Goal: Use online tool/utility: Utilize a website feature to perform a specific function

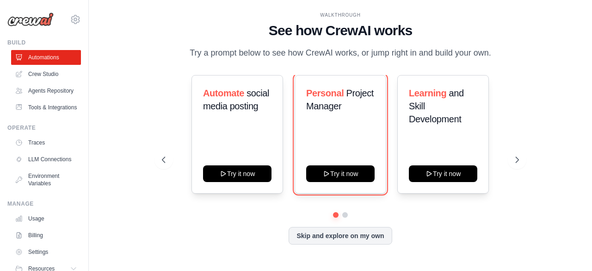
click at [320, 173] on button "Try it now" at bounding box center [340, 173] width 68 height 17
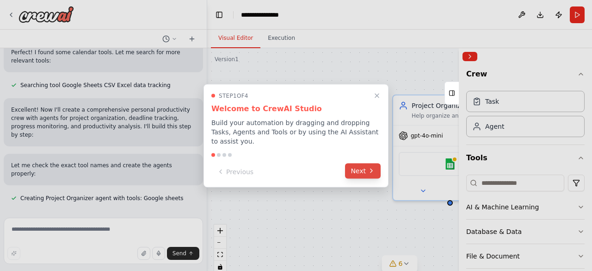
scroll to position [252, 0]
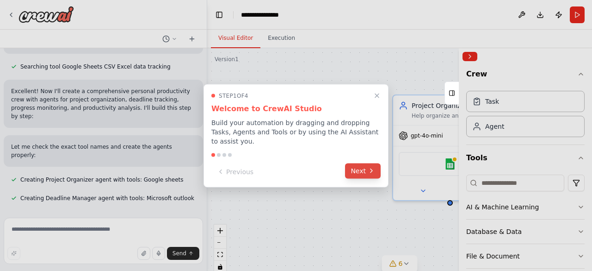
click at [358, 164] on button "Next" at bounding box center [363, 170] width 36 height 15
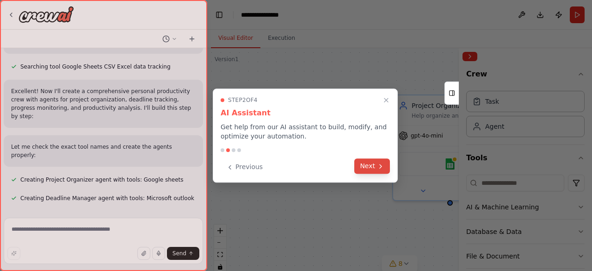
click at [381, 168] on icon at bounding box center [380, 165] width 7 height 7
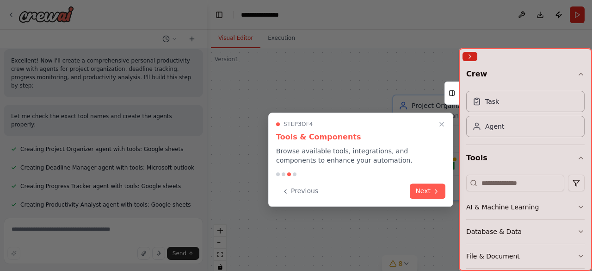
scroll to position [301, 0]
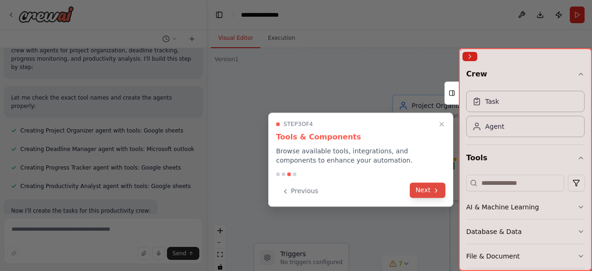
click at [442, 187] on button "Next" at bounding box center [428, 189] width 36 height 15
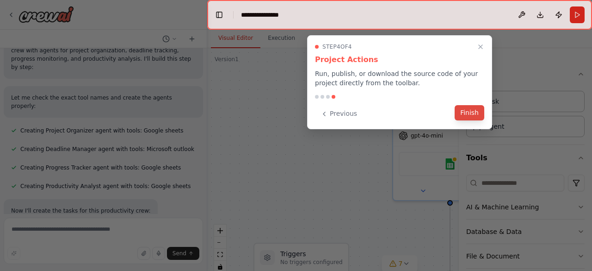
scroll to position [319, 0]
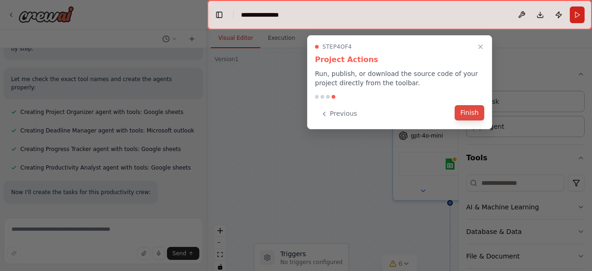
click at [478, 113] on button "Finish" at bounding box center [470, 112] width 30 height 15
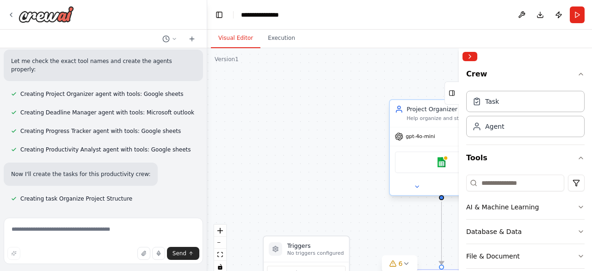
scroll to position [338, 0]
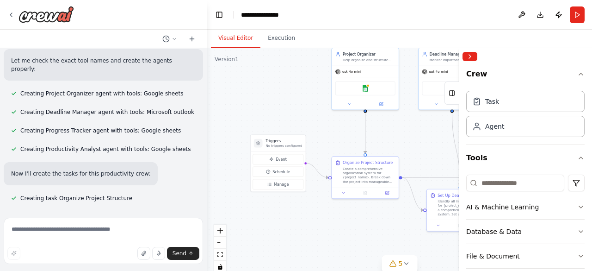
drag, startPoint x: 383, startPoint y: 228, endPoint x: 345, endPoint y: 142, distance: 94.6
click at [345, 142] on div ".deletable-edge-delete-btn { width: 20px; height: 20px; border: 0px solid #ffff…" at bounding box center [399, 163] width 385 height 231
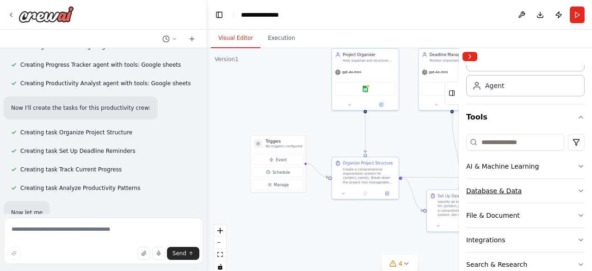
scroll to position [405, 0]
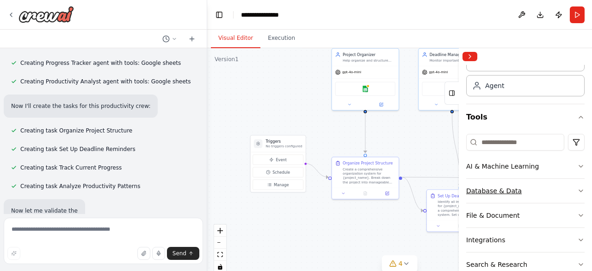
click at [577, 188] on icon "button" at bounding box center [580, 190] width 7 height 7
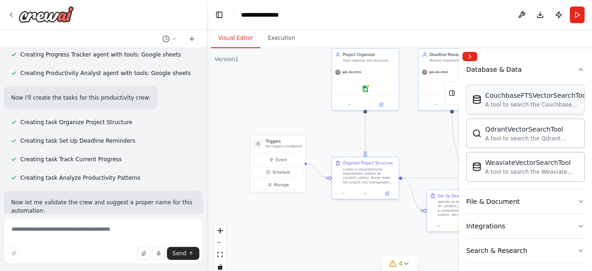
scroll to position [164, 0]
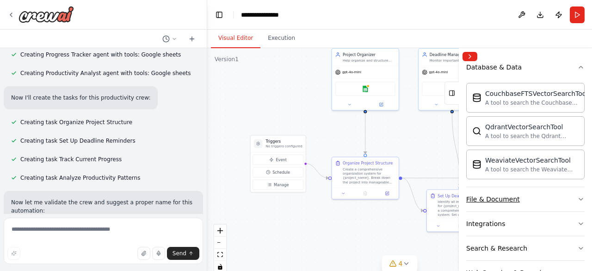
click at [577, 195] on icon "button" at bounding box center [580, 198] width 7 height 7
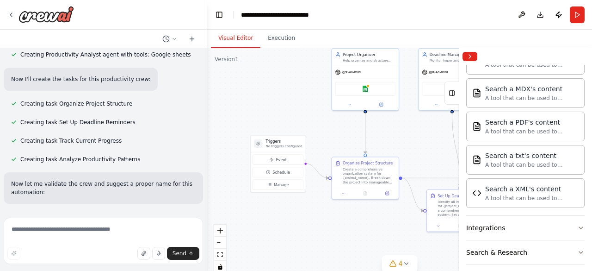
scroll to position [486, 0]
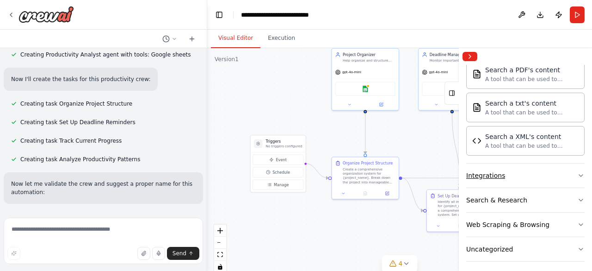
click at [577, 172] on icon "button" at bounding box center [580, 175] width 7 height 7
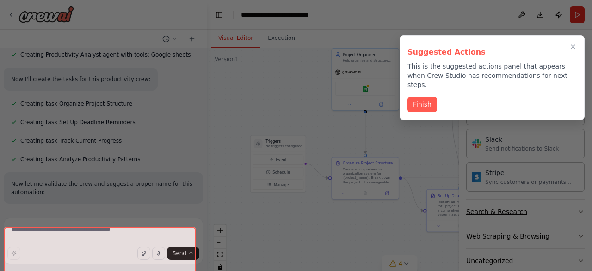
scroll to position [454, 0]
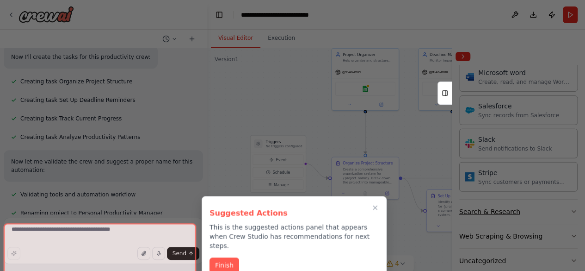
click at [576, 199] on div at bounding box center [292, 135] width 585 height 271
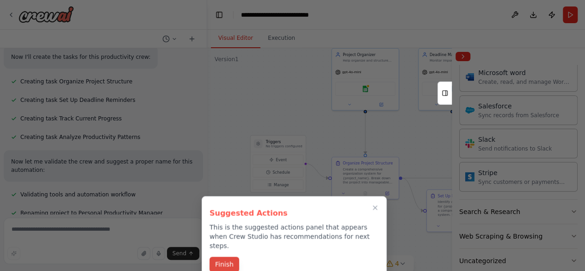
click at [227, 256] on button "Finish" at bounding box center [224, 263] width 30 height 15
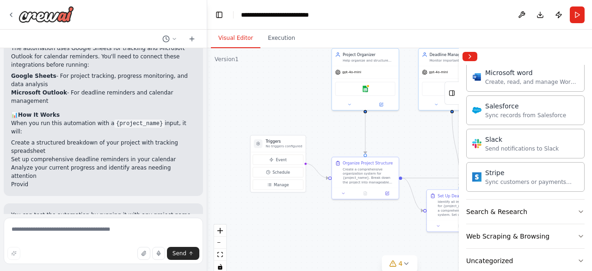
scroll to position [886, 0]
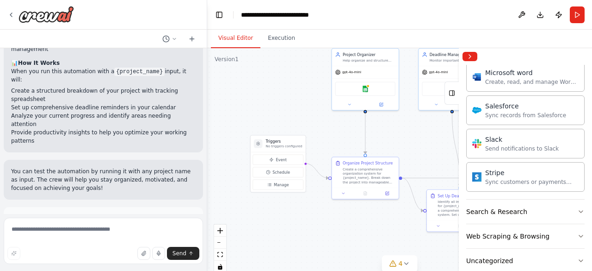
click at [96, 256] on span "Run Automation" at bounding box center [107, 259] width 45 height 7
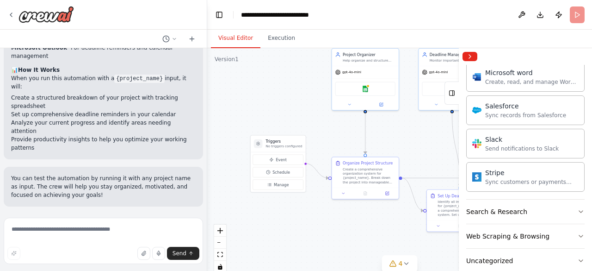
scroll to position [812, 0]
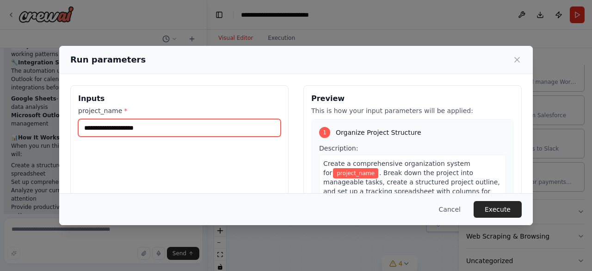
click at [201, 135] on input "project_name *" at bounding box center [179, 128] width 203 height 18
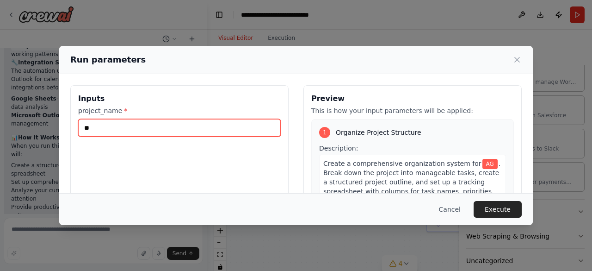
type input "*"
type input "******"
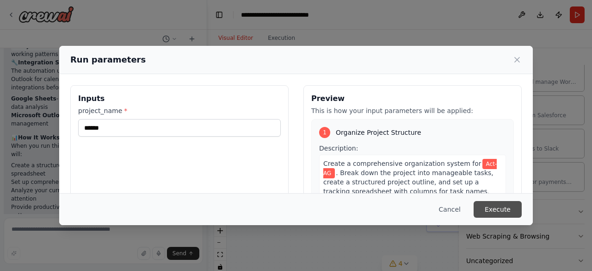
click at [494, 214] on button "Execute" at bounding box center [498, 209] width 48 height 17
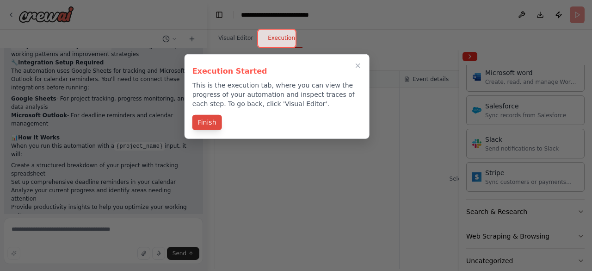
click at [212, 119] on button "Finish" at bounding box center [207, 122] width 30 height 15
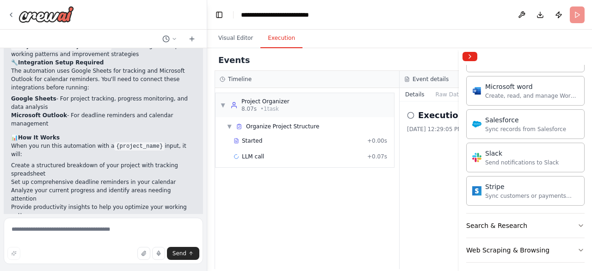
scroll to position [1054, 0]
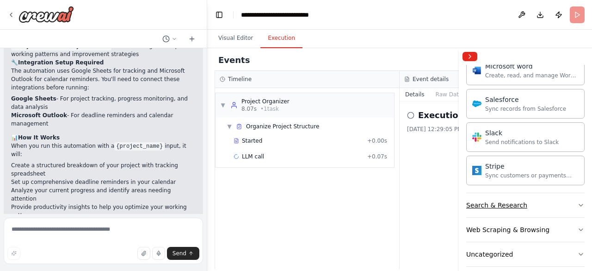
click at [577, 201] on icon "button" at bounding box center [580, 204] width 7 height 7
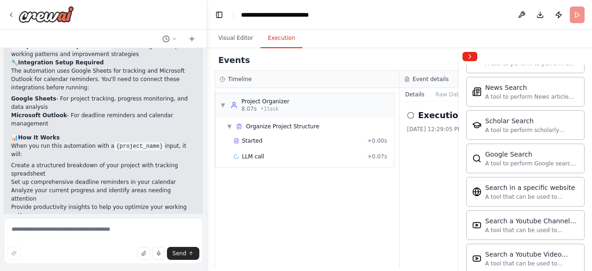
scroll to position [1523, 0]
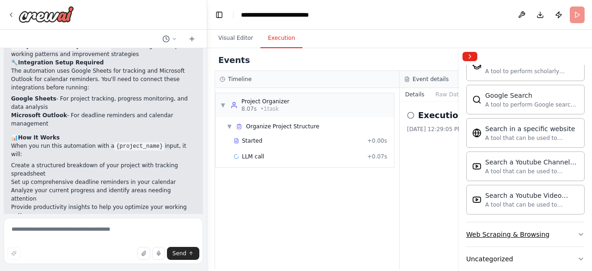
click at [577, 230] on icon "button" at bounding box center [580, 233] width 7 height 7
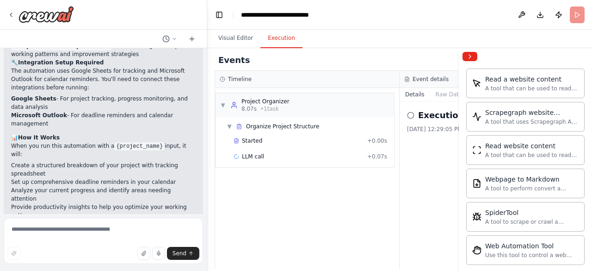
scroll to position [2025, 0]
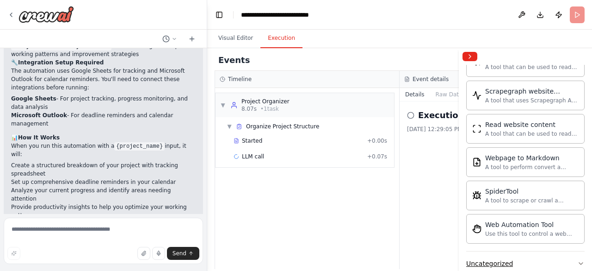
click at [576, 251] on button "Uncategorized" at bounding box center [525, 263] width 118 height 24
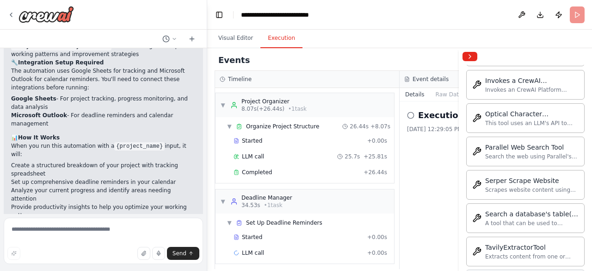
scroll to position [2500, 0]
click at [474, 56] on button "Collapse right sidebar" at bounding box center [469, 56] width 15 height 9
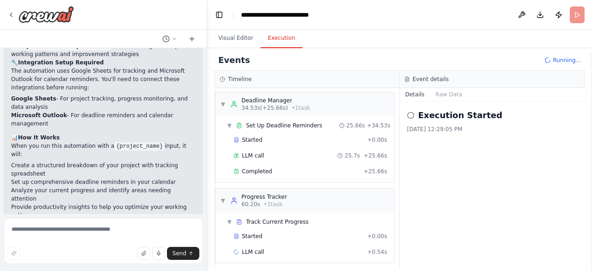
scroll to position [97, 0]
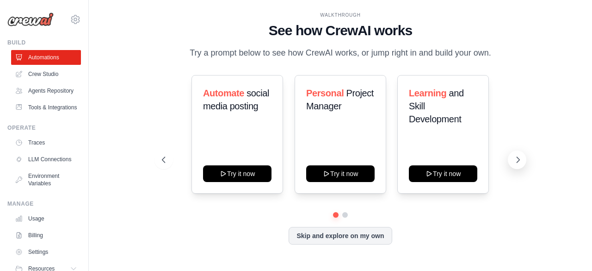
click at [516, 158] on icon at bounding box center [517, 159] width 9 height 9
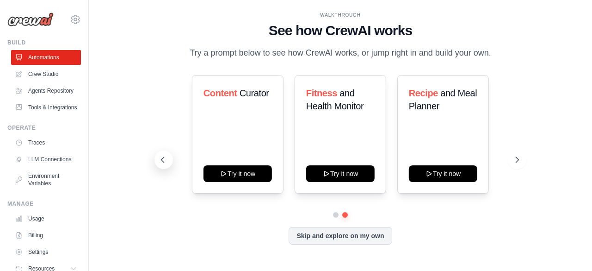
click at [170, 159] on button at bounding box center [163, 159] width 18 height 18
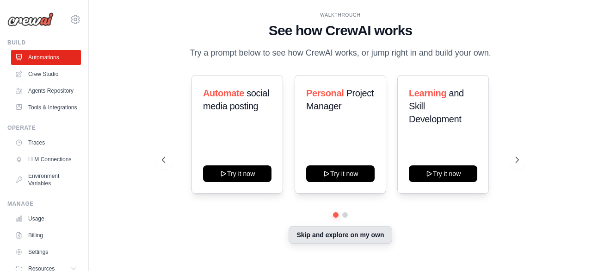
click at [335, 238] on button "Skip and explore on my own" at bounding box center [340, 235] width 103 height 18
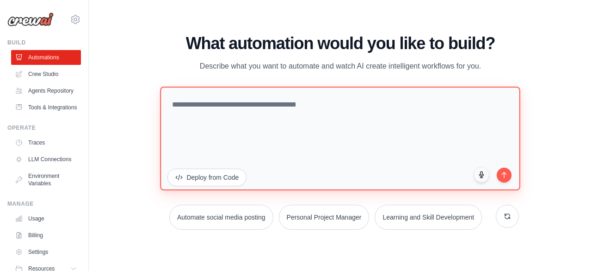
click at [201, 106] on textarea at bounding box center [340, 138] width 360 height 104
type textarea "*"
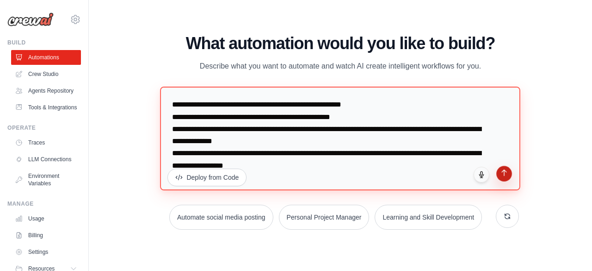
type textarea "**********"
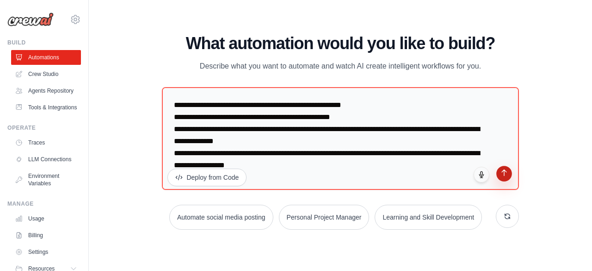
click at [501, 178] on button "submit" at bounding box center [504, 174] width 16 height 16
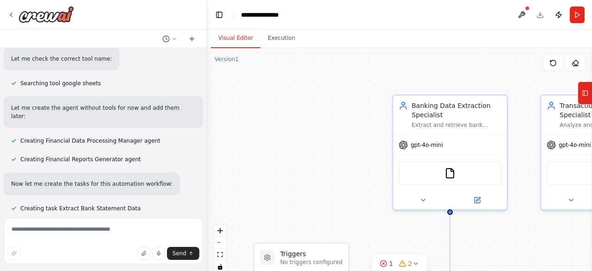
scroll to position [512, 0]
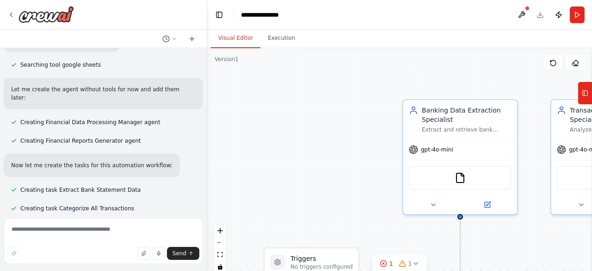
drag, startPoint x: 505, startPoint y: 213, endPoint x: 537, endPoint y: 232, distance: 37.3
click at [537, 232] on div ".deletable-edge-delete-btn { width: 20px; height: 20px; border: 0px solid #ffff…" at bounding box center [399, 163] width 385 height 231
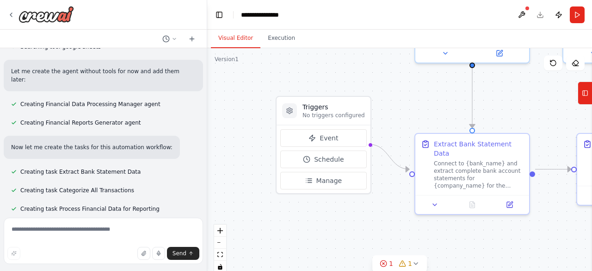
scroll to position [531, 0]
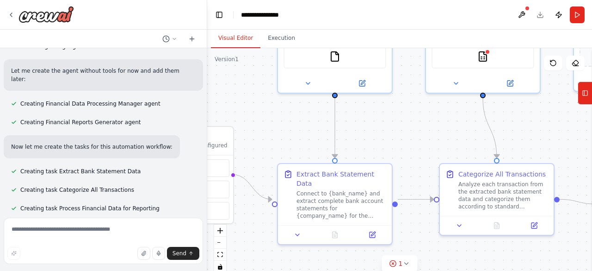
drag, startPoint x: 551, startPoint y: 233, endPoint x: 393, endPoint y: 98, distance: 208.3
click at [393, 98] on div ".deletable-edge-delete-btn { width: 20px; height: 20px; border: 0px solid #ffff…" at bounding box center [399, 163] width 385 height 231
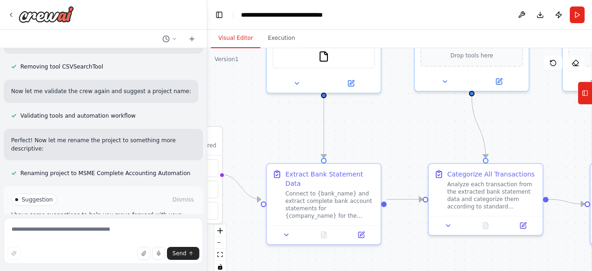
scroll to position [906, 0]
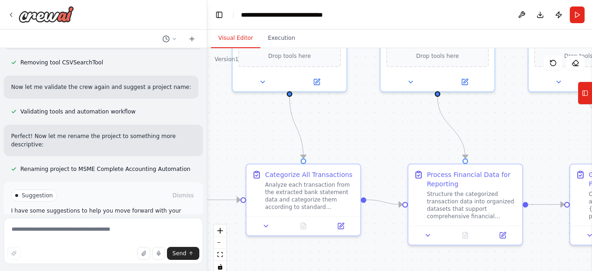
drag, startPoint x: 427, startPoint y: 140, endPoint x: 245, endPoint y: 140, distance: 182.2
click at [245, 140] on div ".deletable-edge-delete-btn { width: 20px; height: 20px; border: 0px solid #ffff…" at bounding box center [399, 163] width 385 height 231
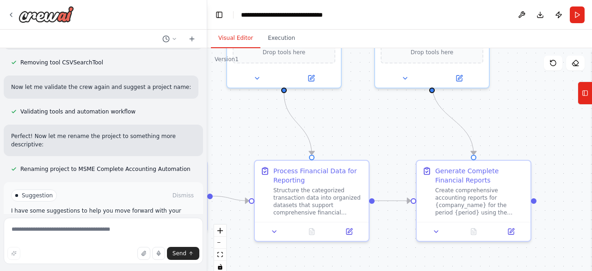
drag, startPoint x: 405, startPoint y: 142, endPoint x: 251, endPoint y: 138, distance: 153.6
click at [251, 138] on div ".deletable-edge-delete-btn { width: 20px; height: 20px; border: 0px solid #ffff…" at bounding box center [399, 163] width 385 height 231
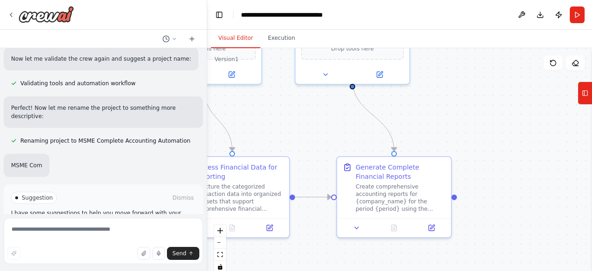
drag, startPoint x: 392, startPoint y: 140, endPoint x: 313, endPoint y: 136, distance: 79.2
click at [313, 136] on div ".deletable-edge-delete-btn { width: 20px; height: 20px; border: 0px solid #ffff…" at bounding box center [399, 163] width 385 height 231
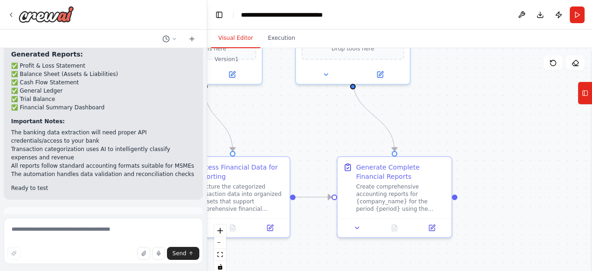
scroll to position [1329, 0]
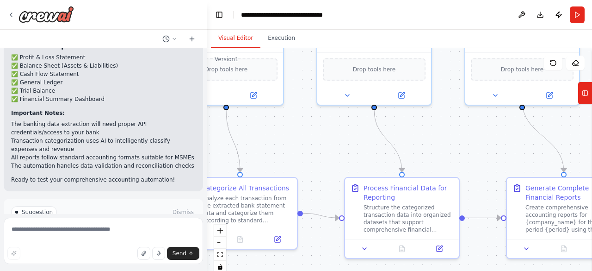
drag, startPoint x: 313, startPoint y: 137, endPoint x: 494, endPoint y: 164, distance: 183.2
click at [494, 164] on div ".deletable-edge-delete-btn { width: 20px; height: 20px; border: 0px solid #ffff…" at bounding box center [399, 163] width 385 height 231
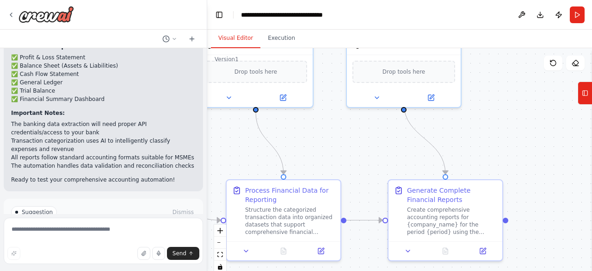
drag, startPoint x: 357, startPoint y: 159, endPoint x: 227, endPoint y: 155, distance: 130.0
click at [227, 155] on div ".deletable-edge-delete-btn { width: 20px; height: 20px; border: 0px solid #ffff…" at bounding box center [399, 163] width 385 height 231
click at [295, 126] on div ".deletable-edge-delete-btn { width: 20px; height: 20px; border: 0px solid #ffff…" at bounding box center [399, 163] width 385 height 231
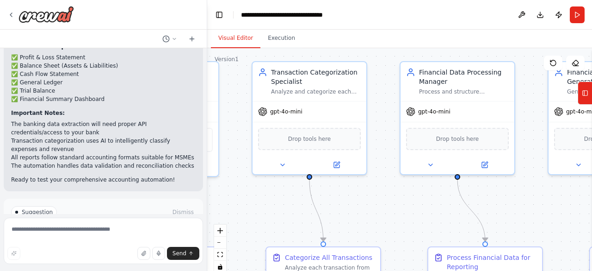
drag, startPoint x: 295, startPoint y: 126, endPoint x: 589, endPoint y: 216, distance: 307.0
click at [589, 216] on div "I want to automate the whole accounting process of any MSME. Inputs; Pull Bank …" at bounding box center [296, 135] width 592 height 271
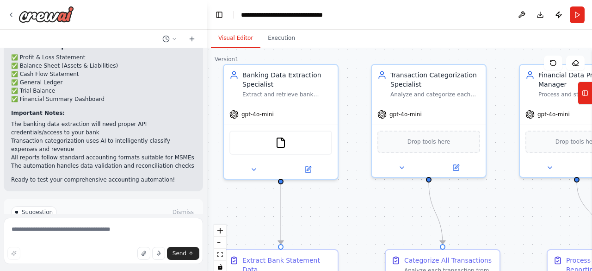
drag, startPoint x: 338, startPoint y: 217, endPoint x: 344, endPoint y: 187, distance: 31.0
click at [344, 187] on div ".deletable-edge-delete-btn { width: 20px; height: 20px; border: 0px solid #ffff…" at bounding box center [399, 163] width 385 height 231
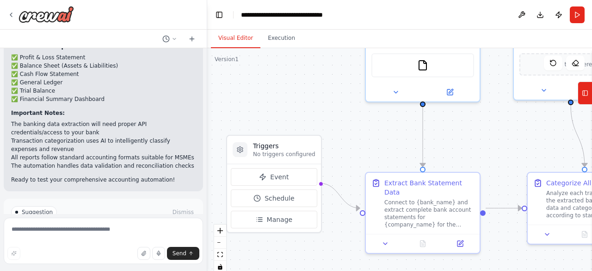
drag, startPoint x: 313, startPoint y: 219, endPoint x: 476, endPoint y: 152, distance: 176.3
click at [476, 152] on div ".deletable-edge-delete-btn { width: 20px; height: 20px; border: 0px solid #ffff…" at bounding box center [399, 163] width 385 height 231
drag, startPoint x: 476, startPoint y: 152, endPoint x: 361, endPoint y: 184, distance: 119.5
click at [361, 184] on div ".deletable-edge-delete-btn { width: 20px; height: 20px; border: 0px solid #ffff…" at bounding box center [399, 163] width 385 height 231
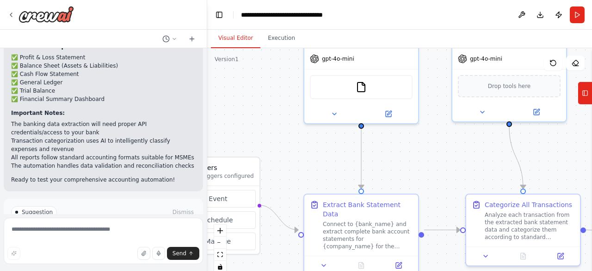
drag, startPoint x: 384, startPoint y: 167, endPoint x: 437, endPoint y: 156, distance: 53.9
click at [437, 156] on div ".deletable-edge-delete-btn { width: 20px; height: 20px; border: 0px solid #ffff…" at bounding box center [399, 163] width 385 height 231
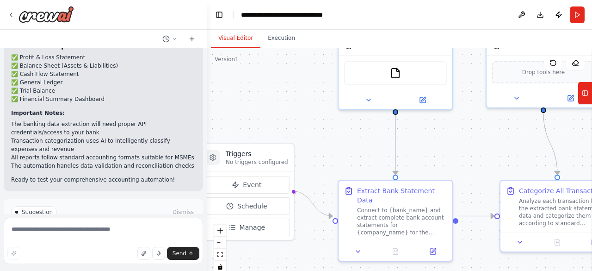
drag, startPoint x: 277, startPoint y: 166, endPoint x: 316, endPoint y: 152, distance: 40.8
click at [316, 152] on div ".deletable-edge-delete-btn { width: 20px; height: 20px; border: 0px solid #ffff…" at bounding box center [399, 163] width 385 height 231
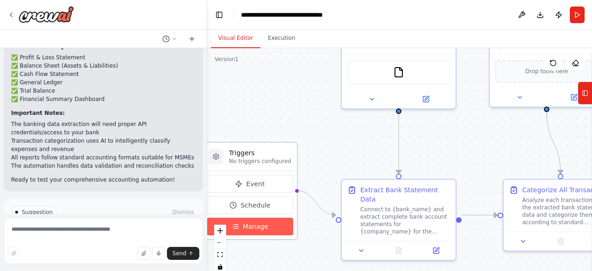
click at [251, 228] on span "Manage" at bounding box center [256, 225] width 26 height 9
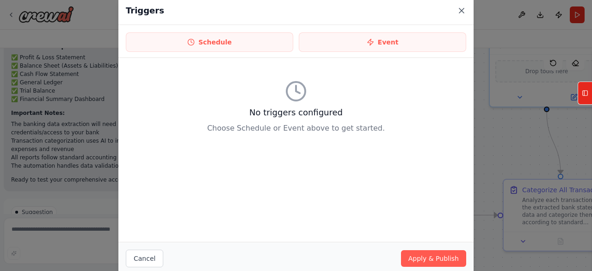
click at [461, 8] on icon at bounding box center [461, 10] width 9 height 9
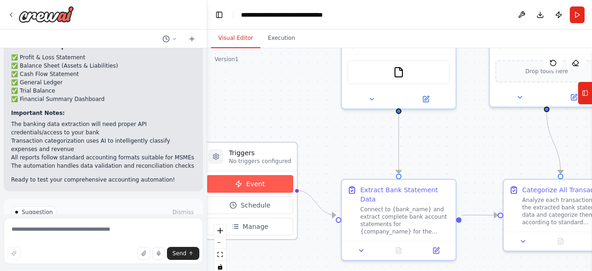
click at [263, 191] on button "Event" at bounding box center [250, 184] width 86 height 18
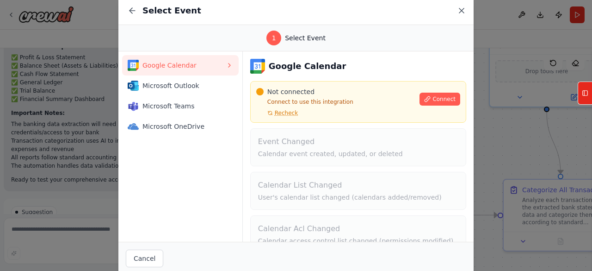
click at [461, 6] on icon at bounding box center [461, 10] width 9 height 9
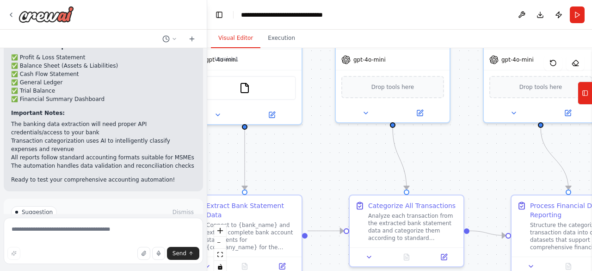
drag, startPoint x: 438, startPoint y: 142, endPoint x: 283, endPoint y: 158, distance: 156.6
click at [283, 158] on div ".deletable-edge-delete-btn { width: 20px; height: 20px; border: 0px solid #ffff…" at bounding box center [399, 163] width 385 height 231
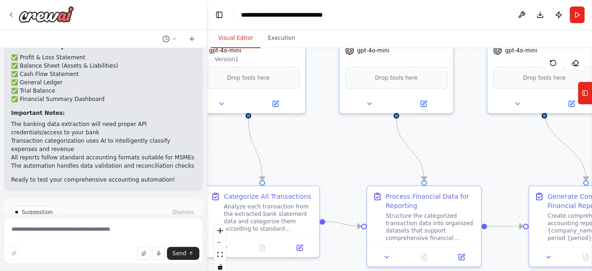
drag, startPoint x: 459, startPoint y: 167, endPoint x: 316, endPoint y: 158, distance: 142.8
click at [316, 158] on div ".deletable-edge-delete-btn { width: 20px; height: 20px; border: 0px solid #ffff…" at bounding box center [399, 163] width 385 height 231
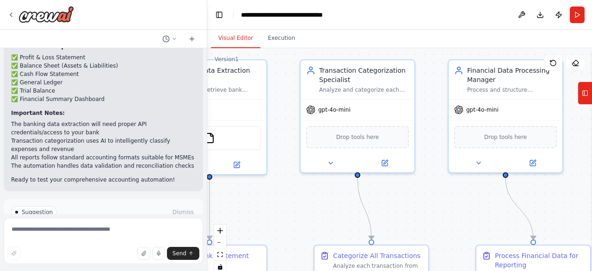
drag, startPoint x: 476, startPoint y: 168, endPoint x: 591, endPoint y: 228, distance: 129.7
click at [591, 228] on div "I want to automate the whole accounting process of any MSME. Inputs; Pull Bank …" at bounding box center [296, 135] width 592 height 271
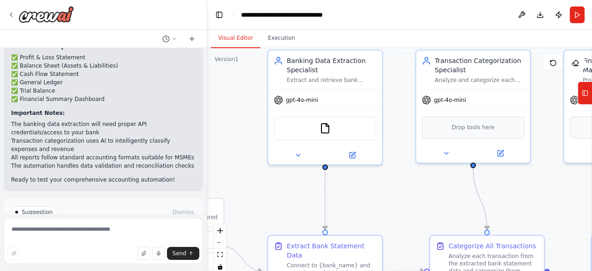
drag, startPoint x: 315, startPoint y: 199, endPoint x: 424, endPoint y: 189, distance: 110.0
click at [424, 189] on div ".deletable-edge-delete-btn { width: 20px; height: 20px; border: 0px solid #ffff…" at bounding box center [399, 163] width 385 height 231
click at [465, 132] on div "Drop tools here" at bounding box center [473, 125] width 103 height 22
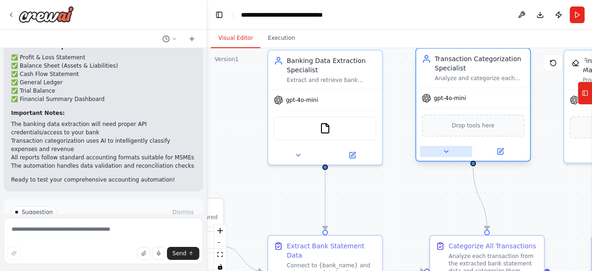
click at [446, 148] on icon at bounding box center [446, 151] width 7 height 7
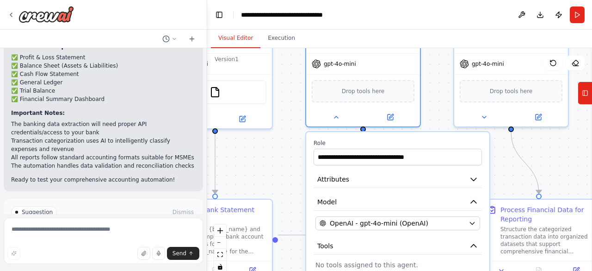
drag, startPoint x: 399, startPoint y: 209, endPoint x: 289, endPoint y: 173, distance: 115.4
click at [289, 173] on div ".deletable-edge-delete-btn { width: 20px; height: 20px; border: 0px solid #ffff…" at bounding box center [399, 163] width 385 height 231
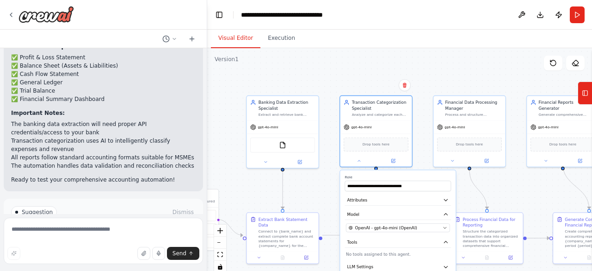
click at [467, 191] on div ".deletable-edge-delete-btn { width: 20px; height: 20px; border: 0px solid #ffff…" at bounding box center [399, 163] width 385 height 231
click at [412, 62] on div ".deletable-edge-delete-btn { width: 20px; height: 20px; border: 0px solid #ffff…" at bounding box center [399, 163] width 385 height 231
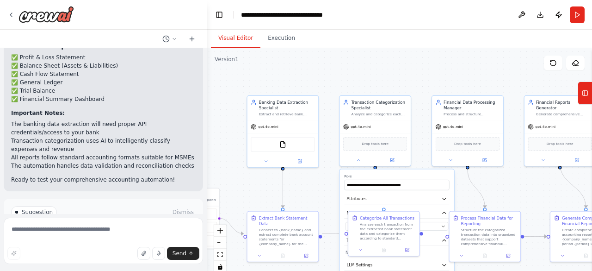
click at [299, 193] on div ".deletable-edge-delete-btn { width: 20px; height: 20px; border: 0px solid #ffff…" at bounding box center [399, 163] width 385 height 231
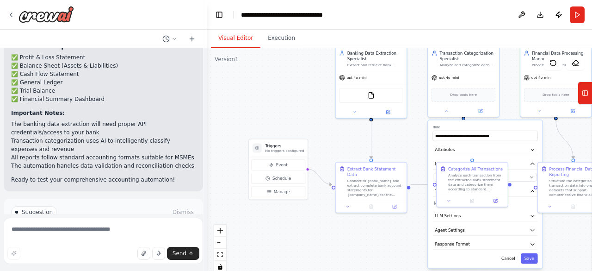
drag, startPoint x: 299, startPoint y: 193, endPoint x: 381, endPoint y: 148, distance: 94.0
click at [381, 148] on div ".deletable-edge-delete-btn { width: 20px; height: 20px; border: 0px solid #ffff…" at bounding box center [399, 163] width 385 height 231
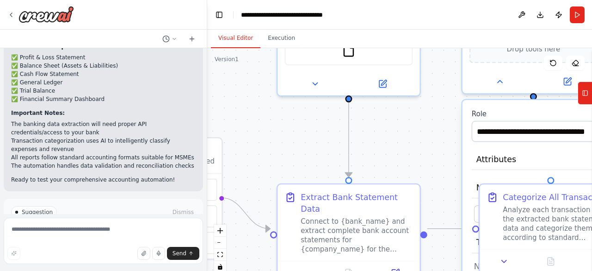
drag, startPoint x: 296, startPoint y: 157, endPoint x: 343, endPoint y: 142, distance: 49.3
click at [343, 142] on div ".deletable-edge-delete-btn { width: 20px; height: 20px; border: 0px solid #ffff…" at bounding box center [399, 163] width 385 height 231
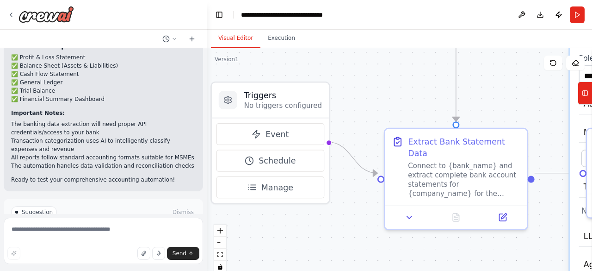
drag, startPoint x: 297, startPoint y: 150, endPoint x: 358, endPoint y: 92, distance: 83.7
click at [358, 92] on div ".deletable-edge-delete-btn { width: 20px; height: 20px; border: 0px solid #ffff…" at bounding box center [399, 163] width 385 height 231
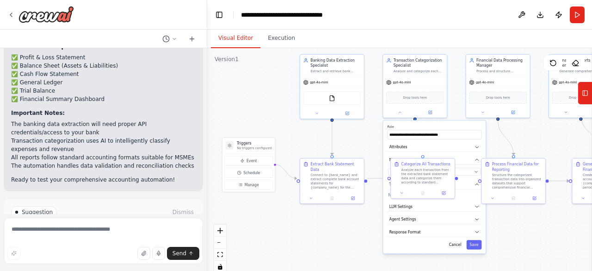
drag, startPoint x: 511, startPoint y: 220, endPoint x: 322, endPoint y: 247, distance: 191.6
click at [322, 247] on div ".deletable-edge-delete-btn { width: 20px; height: 20px; border: 0px solid #ffff…" at bounding box center [399, 163] width 385 height 231
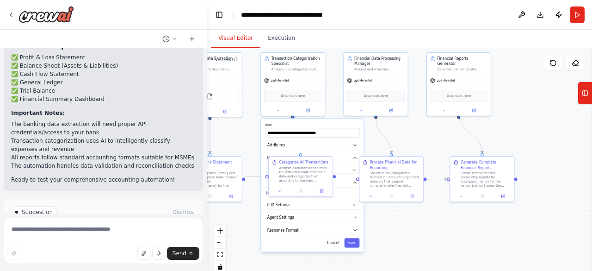
drag, startPoint x: 544, startPoint y: 130, endPoint x: 406, endPoint y: 124, distance: 137.5
click at [406, 124] on div ".deletable-edge-delete-btn { width: 20px; height: 20px; border: 0px solid #ffff…" at bounding box center [399, 163] width 385 height 231
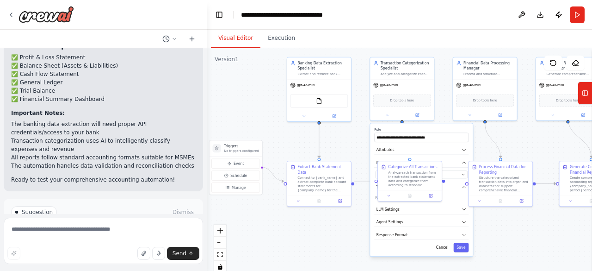
drag, startPoint x: 388, startPoint y: 230, endPoint x: 511, endPoint y: 236, distance: 124.1
click at [511, 236] on div ".deletable-edge-delete-btn { width: 20px; height: 20px; border: 0px solid #ffff…" at bounding box center [399, 163] width 385 height 231
click at [500, 235] on div ".deletable-edge-delete-btn { width: 20px; height: 20px; border: 0px solid #ffff…" at bounding box center [399, 163] width 385 height 231
click at [331, 224] on div ".deletable-edge-delete-btn { width: 20px; height: 20px; border: 0px solid #ffff…" at bounding box center [399, 163] width 385 height 231
click at [444, 249] on button "Cancel" at bounding box center [441, 246] width 18 height 9
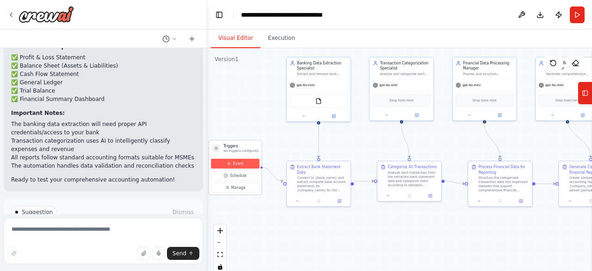
click at [231, 167] on button "Event" at bounding box center [235, 164] width 49 height 10
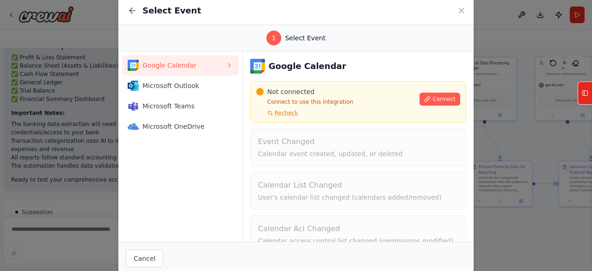
scroll to position [60, 0]
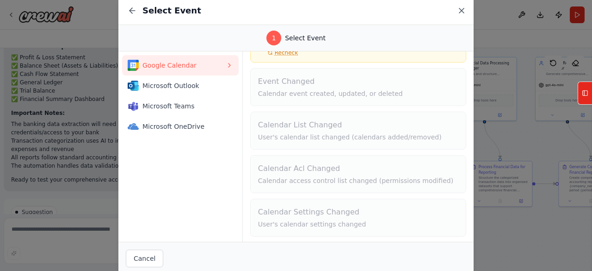
click at [460, 13] on icon at bounding box center [461, 10] width 9 height 9
